Goal: Task Accomplishment & Management: Manage account settings

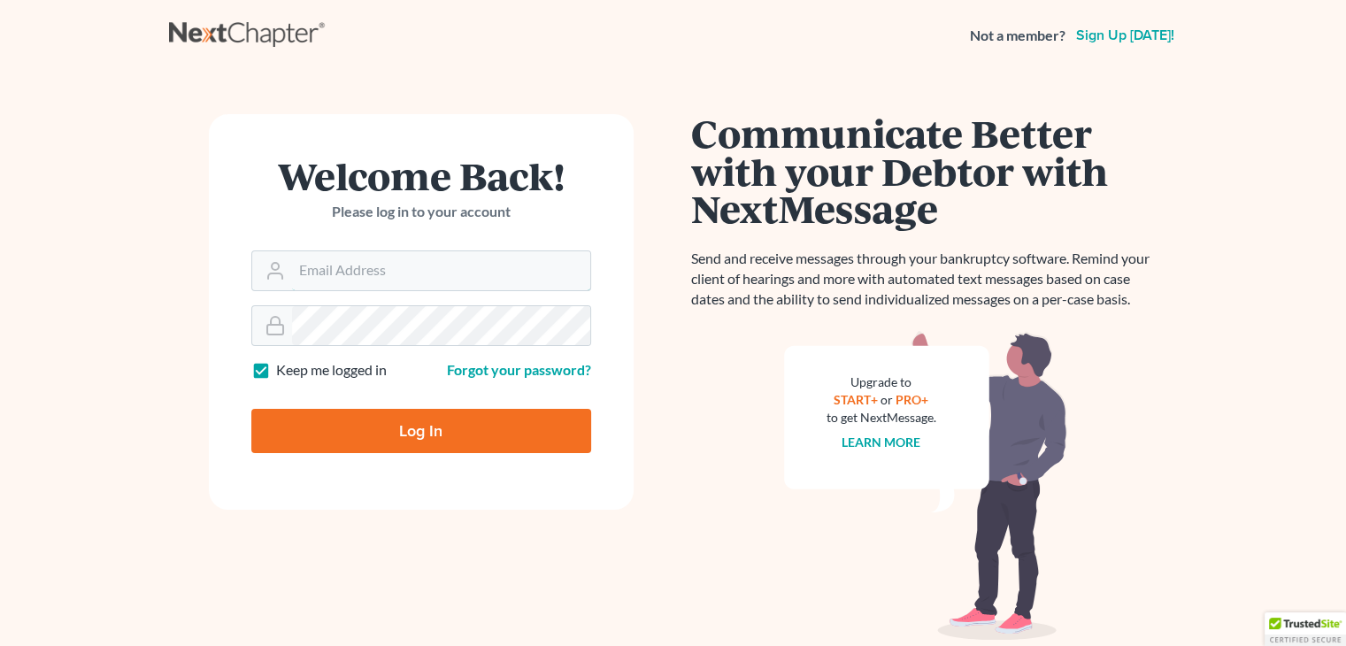
type input "[EMAIL_ADDRESS][DOMAIN_NAME]"
click at [440, 435] on input "Log In" at bounding box center [421, 431] width 340 height 44
type input "Thinking..."
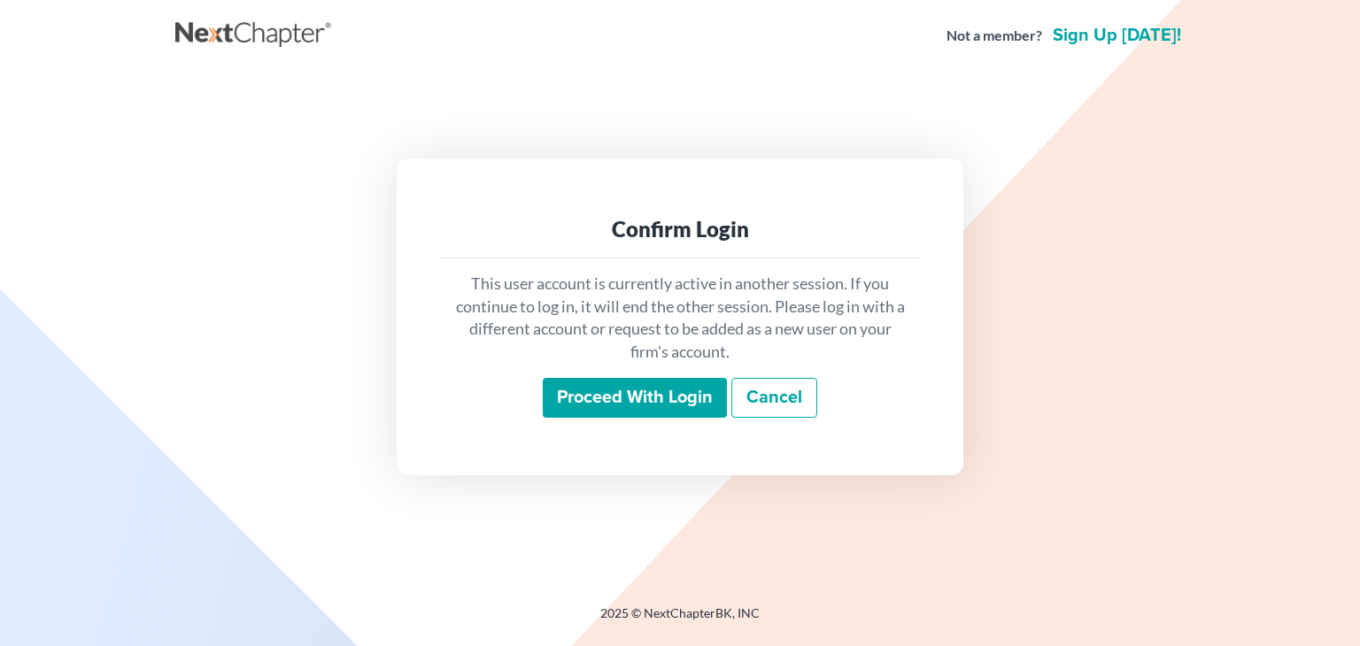
click at [642, 397] on input "Proceed with login" at bounding box center [635, 398] width 184 height 41
